Goal: Transaction & Acquisition: Book appointment/travel/reservation

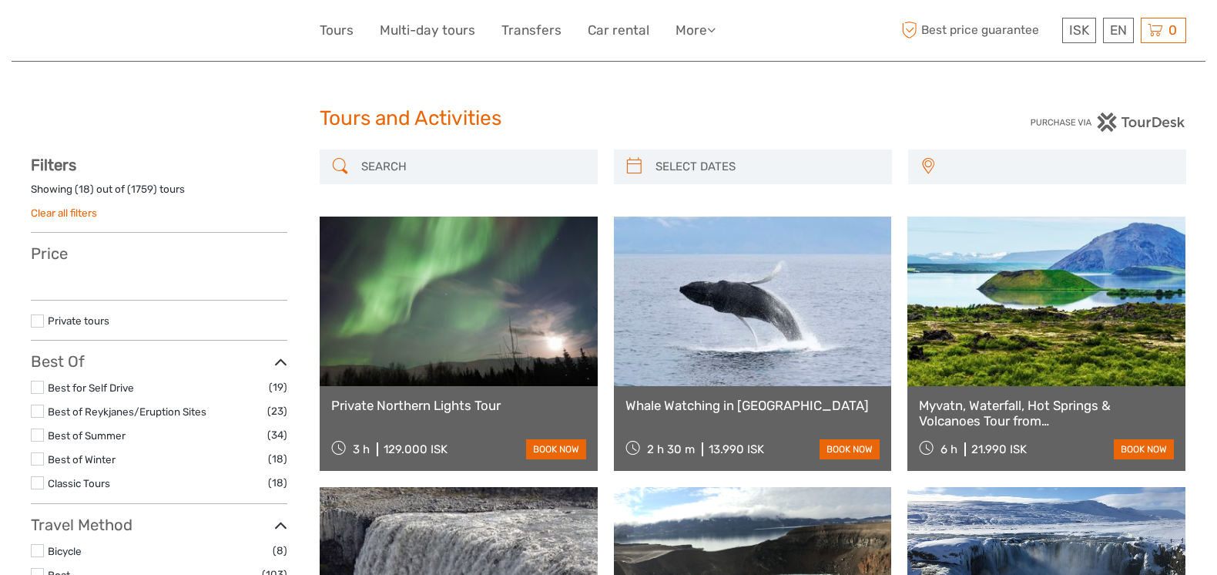
select select
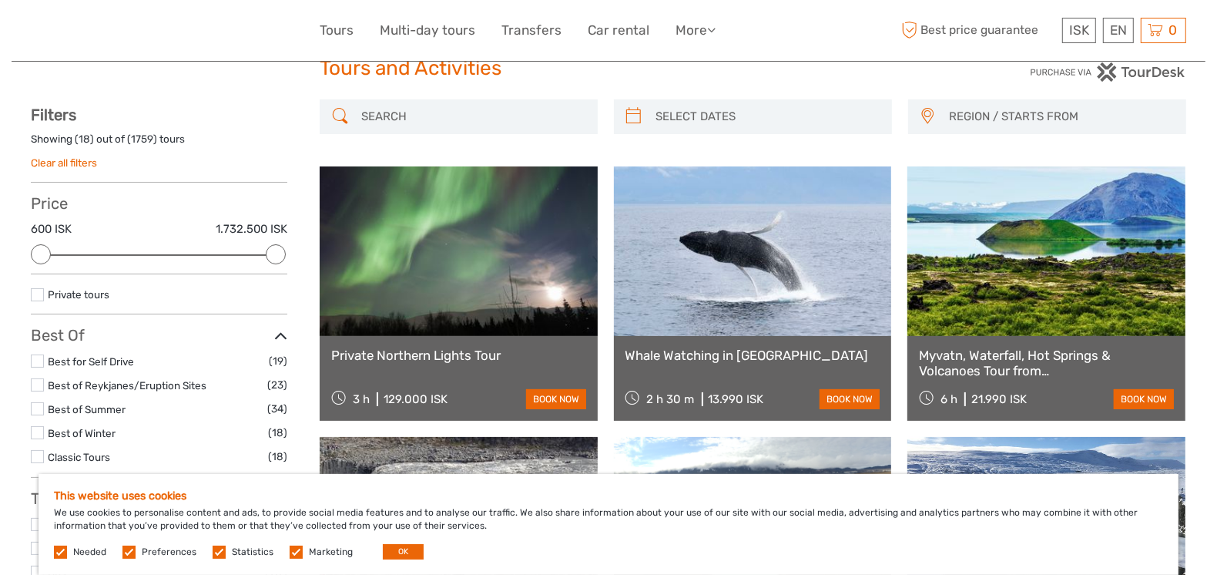
scroll to position [77, 0]
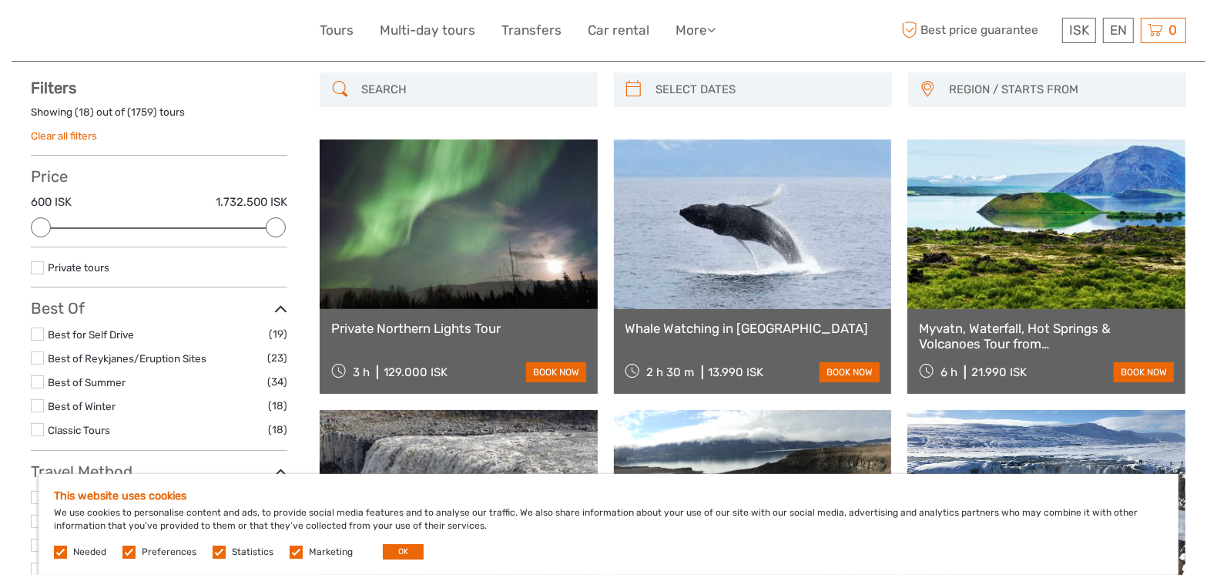
click at [462, 228] on link at bounding box center [459, 223] width 278 height 169
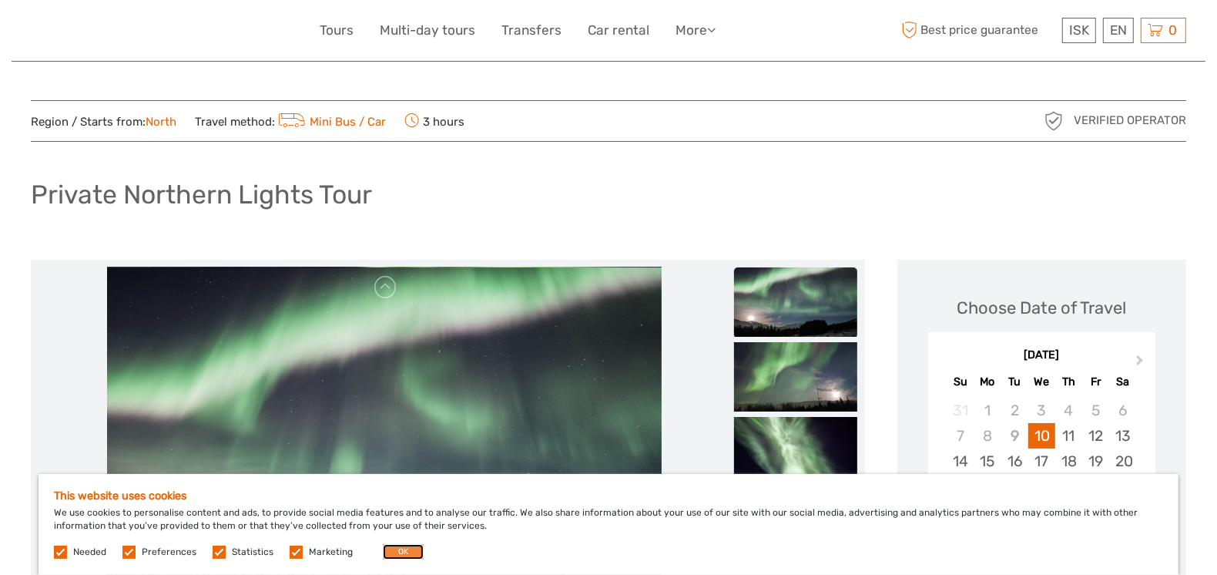
click at [401, 554] on button "OK" at bounding box center [403, 551] width 41 height 15
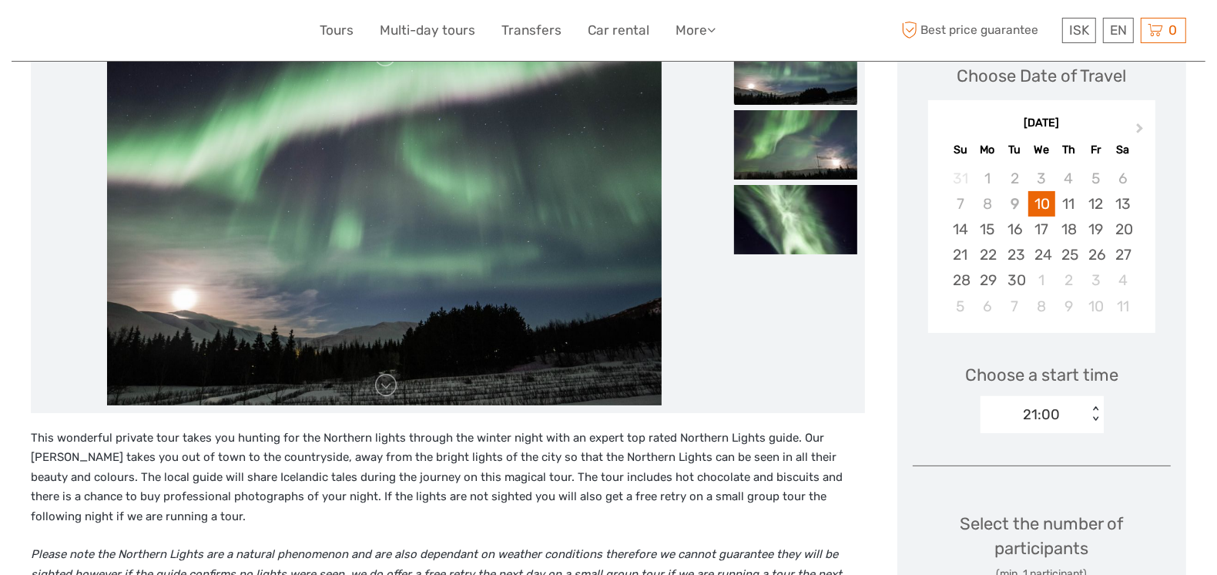
scroll to position [230, 0]
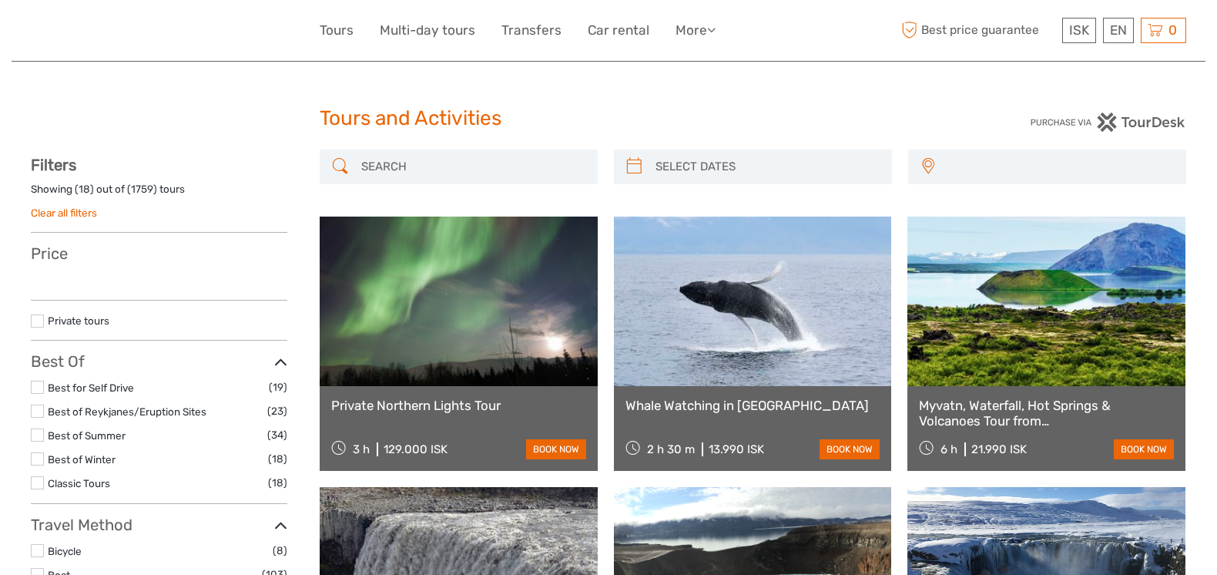
select select
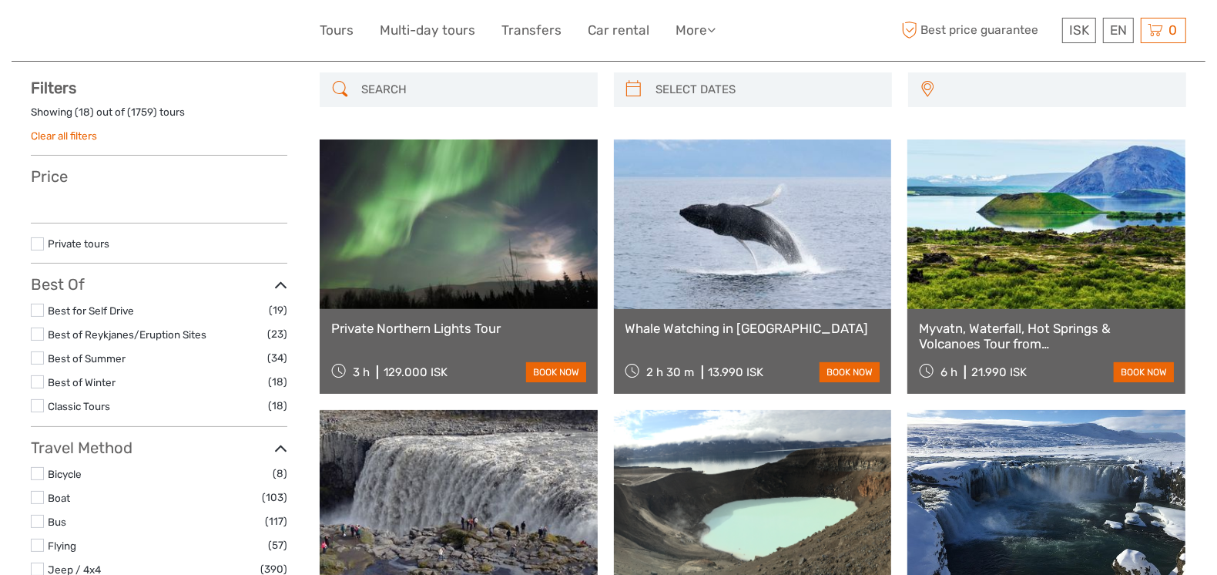
select select
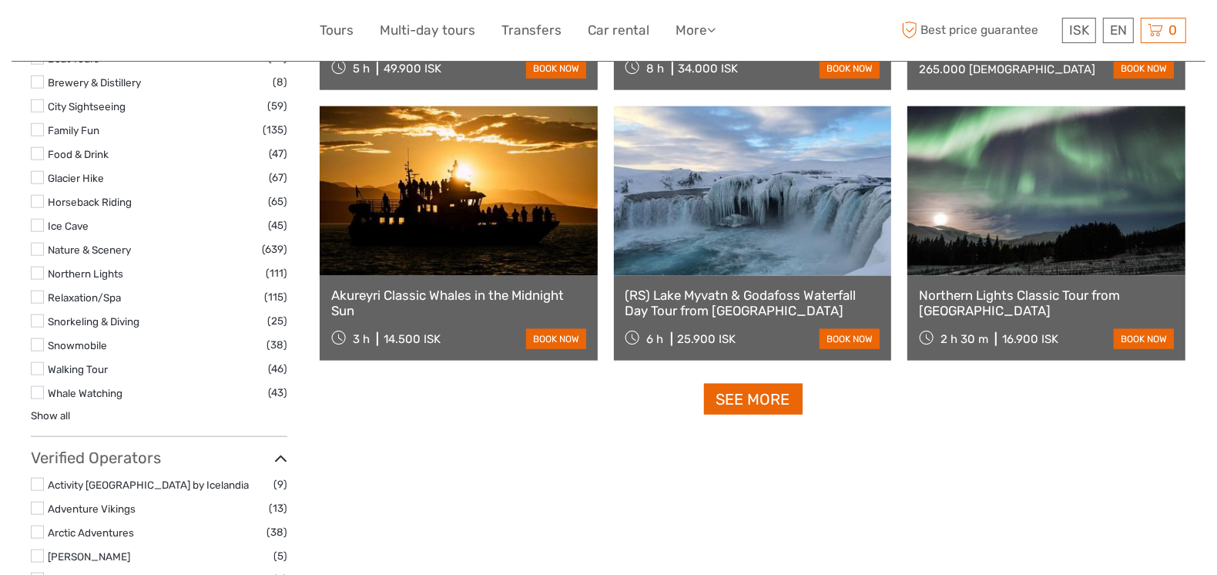
scroll to position [1463, 0]
